Goal: Complete application form

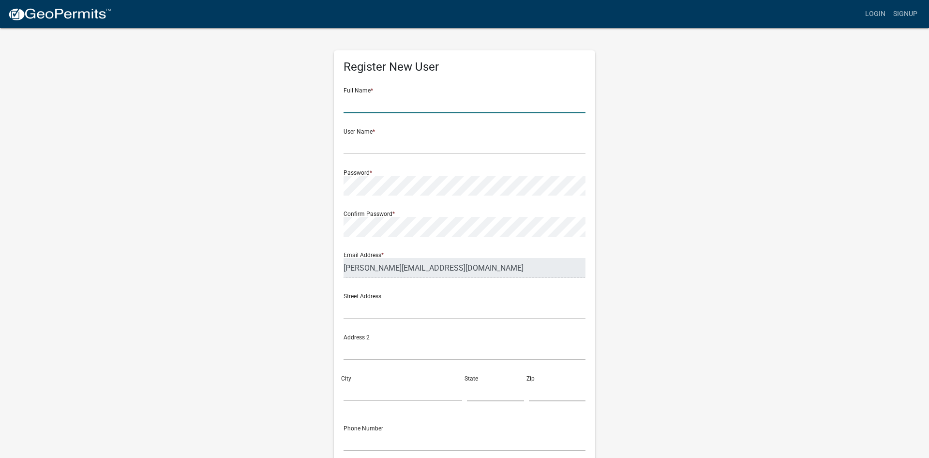
click at [383, 105] on input "text" at bounding box center [465, 103] width 242 height 20
type input "[PERSON_NAME]"
type input "TracyJ"
click at [363, 312] on input "text" at bounding box center [465, 309] width 242 height 20
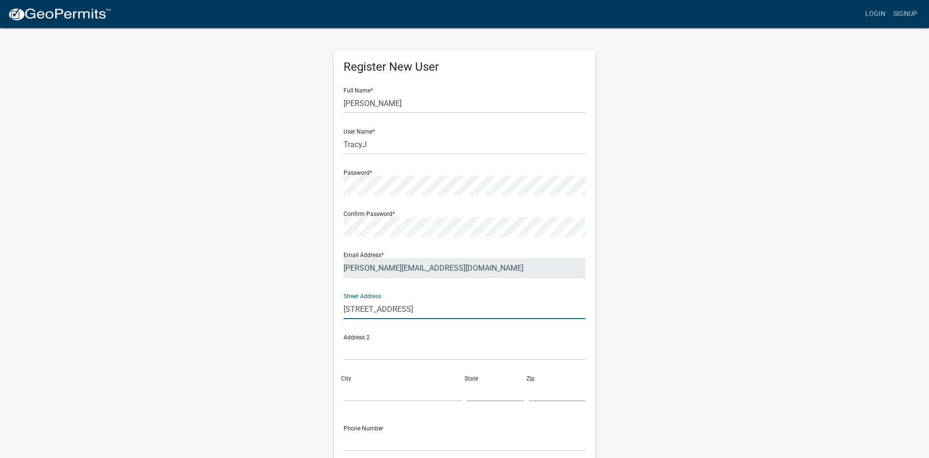
type input "[STREET_ADDRESS]"
type input "[GEOGRAPHIC_DATA]"
type input "g"
type input "Ga"
type input "31050"
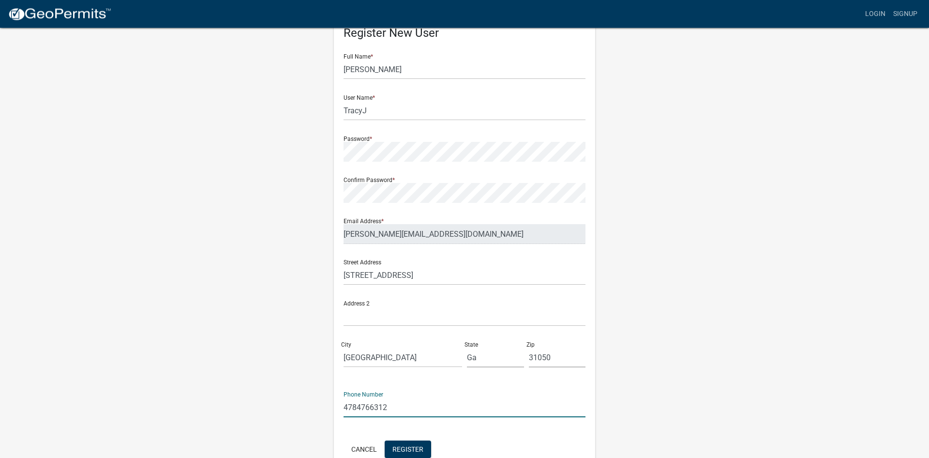
scroll to position [87, 0]
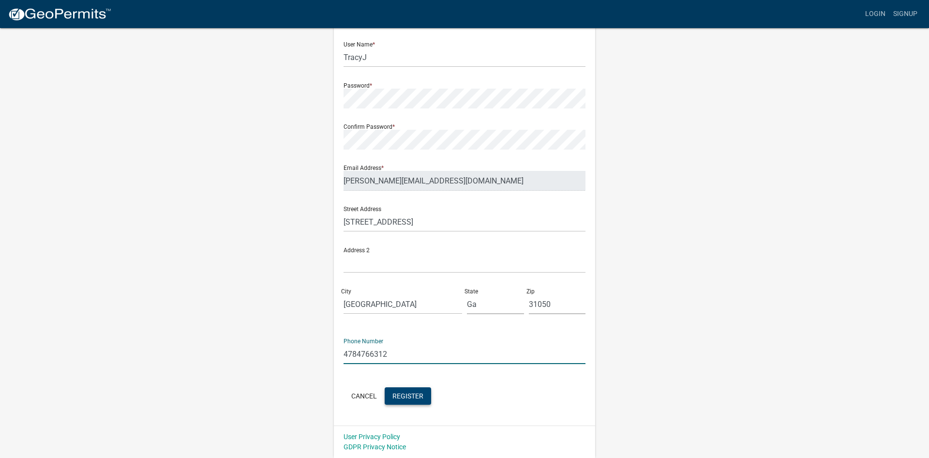
type input "4784766312"
click at [408, 395] on span "Register" at bounding box center [407, 395] width 31 height 8
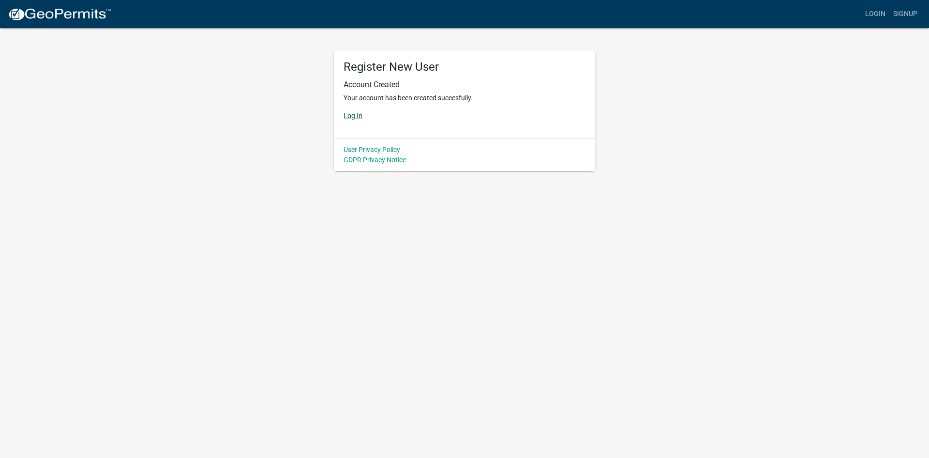
click at [353, 117] on link "Log In" at bounding box center [353, 116] width 19 height 8
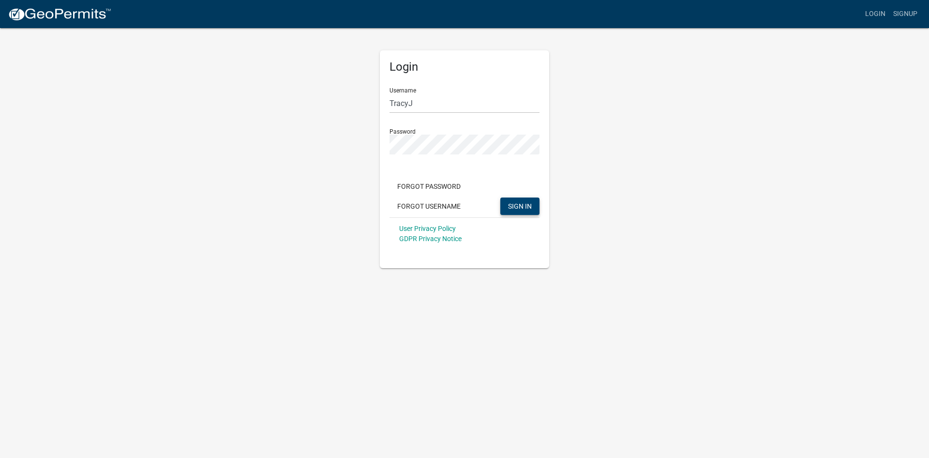
click at [516, 203] on span "SIGN IN" at bounding box center [520, 206] width 24 height 8
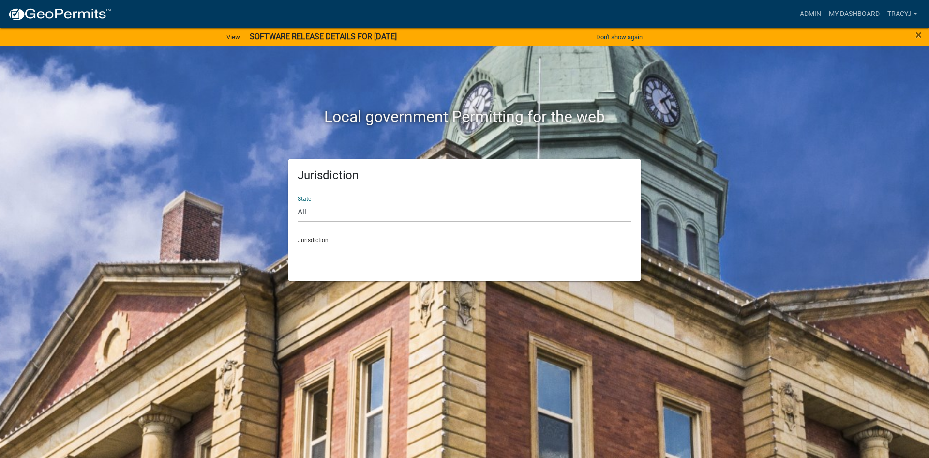
click at [298, 202] on select "All [US_STATE] [US_STATE] [US_STATE] [US_STATE] [US_STATE] [US_STATE] [US_STATE…" at bounding box center [465, 212] width 334 height 20
select select "[US_STATE]"
click option "[US_STATE]" at bounding box center [0, 0] width 0 height 0
click at [298, 243] on select "[GEOGRAPHIC_DATA], [US_STATE][PERSON_NAME][GEOGRAPHIC_DATA], [US_STATE][PERSON_…" at bounding box center [465, 253] width 334 height 20
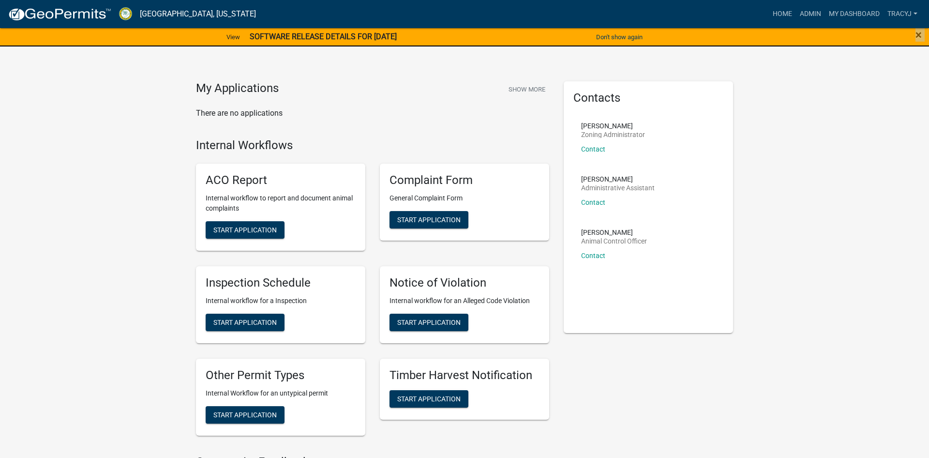
drag, startPoint x: 176, startPoint y: 40, endPoint x: 80, endPoint y: 103, distance: 113.9
